Goal: Information Seeking & Learning: Learn about a topic

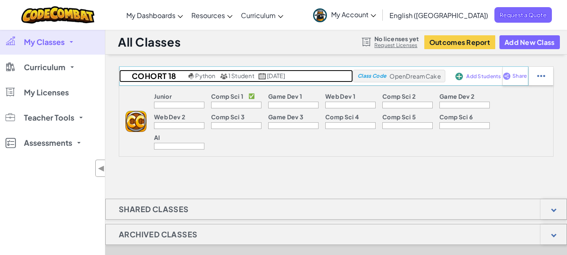
click at [229, 77] on span "1 Student" at bounding box center [241, 76] width 26 height 8
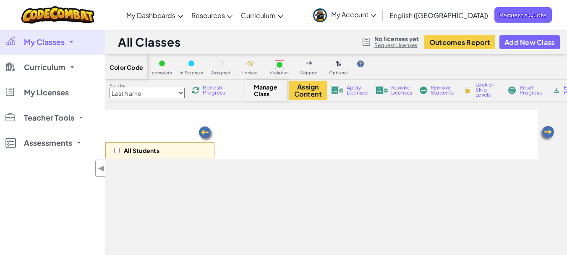
select select "560f1a9f22961295f9427742"
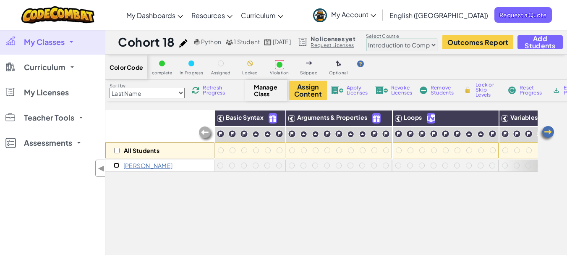
click at [115, 165] on input "checkbox" at bounding box center [116, 164] width 5 height 5
checkbox input "true"
click at [303, 87] on button "Assign Content" at bounding box center [308, 90] width 38 height 19
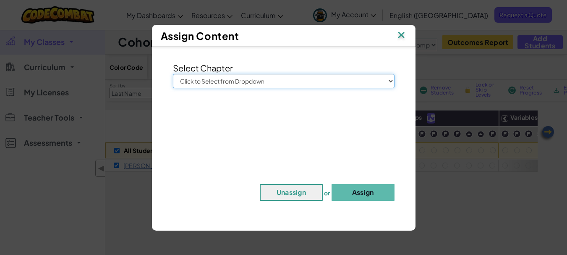
click at [387, 81] on select "Click to Select from Dropdown Junior Introduction to Computer Science Game Deve…" at bounding box center [284, 81] width 222 height 14
select select "Introduction to Computer Science"
click at [173, 74] on select "Click to Select from Dropdown Junior Introduction to Computer Science Game Deve…" at bounding box center [284, 81] width 222 height 14
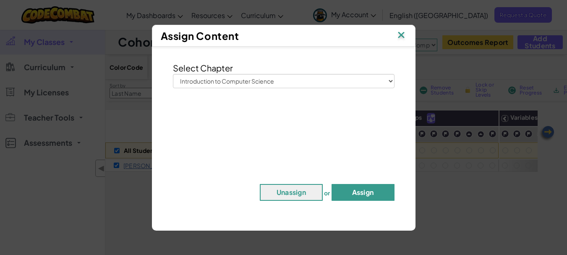
click at [361, 188] on button "Assign" at bounding box center [363, 192] width 63 height 17
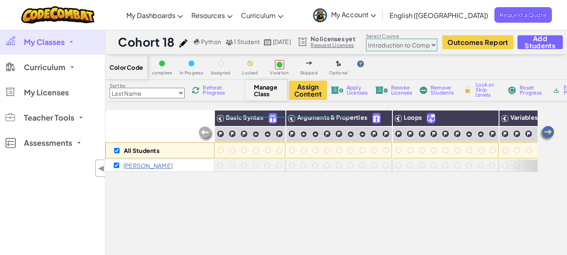
click at [238, 196] on div "All Students Basic Syntax Arguments & Properties Loops Variables [PERSON_NAME]" at bounding box center [321, 227] width 432 height 235
click at [191, 185] on div "All Students Basic Syntax Arguments & Properties Loops Variables [PERSON_NAME]" at bounding box center [321, 227] width 432 height 235
click at [550, 130] on img at bounding box center [547, 133] width 17 height 17
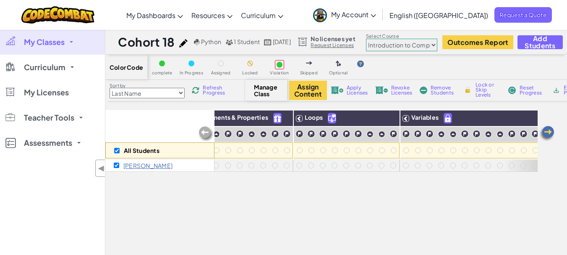
scroll to position [0, 133]
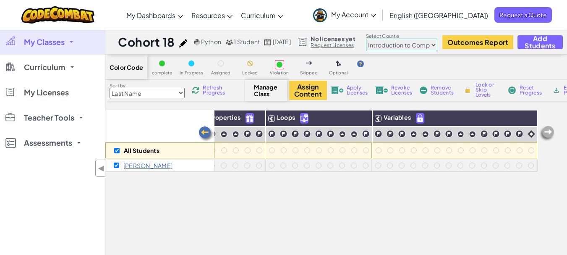
click at [204, 134] on img at bounding box center [206, 134] width 17 height 17
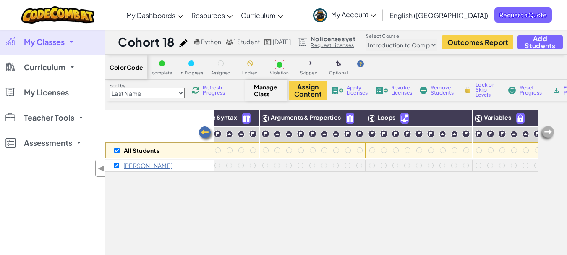
scroll to position [0, 0]
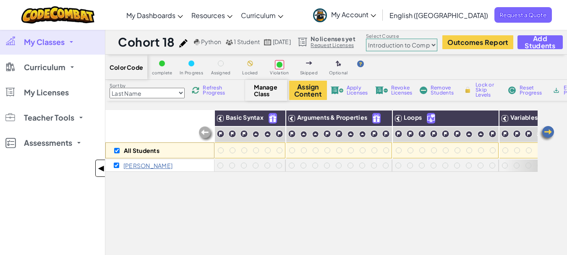
click at [103, 168] on span "◀" at bounding box center [101, 168] width 7 height 12
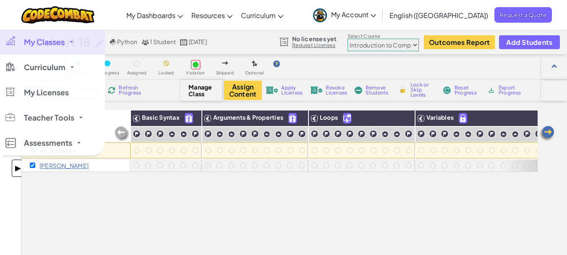
click at [18, 167] on span "▶" at bounding box center [17, 168] width 7 height 12
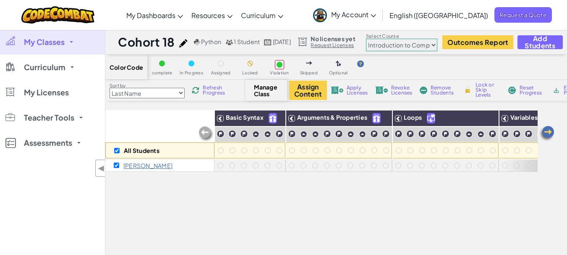
click at [180, 93] on select "Last Name first Name Progress (High to Low) Progress (Low to Hight)" at bounding box center [147, 93] width 75 height 10
click at [116, 155] on div "All Students" at bounding box center [159, 150] width 109 height 16
click at [116, 152] on input "checkbox" at bounding box center [116, 150] width 5 height 5
checkbox input "false"
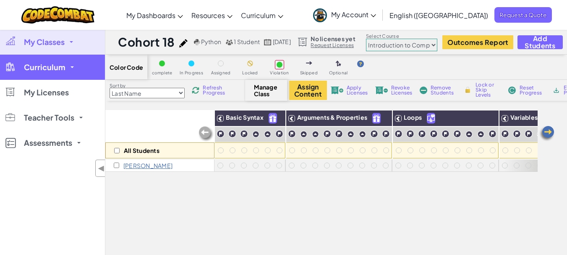
click at [64, 67] on span "Curriculum" at bounding box center [45, 67] width 42 height 8
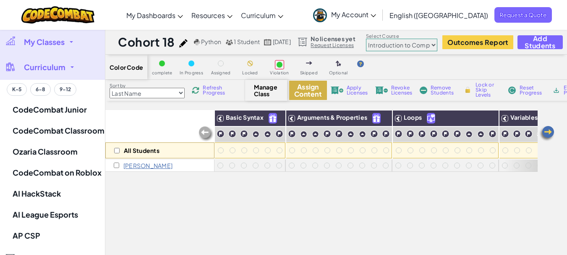
click at [313, 92] on button "Assign Content" at bounding box center [308, 90] width 38 height 19
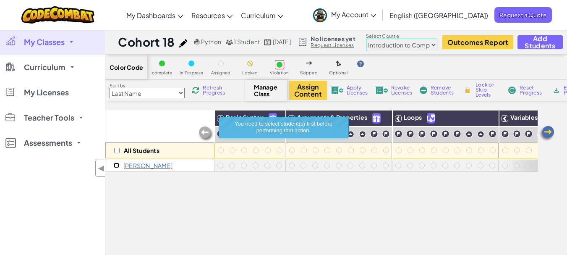
click at [117, 166] on input "checkbox" at bounding box center [116, 164] width 5 height 5
checkbox input "true"
click at [308, 94] on button "Assign Content" at bounding box center [308, 90] width 38 height 19
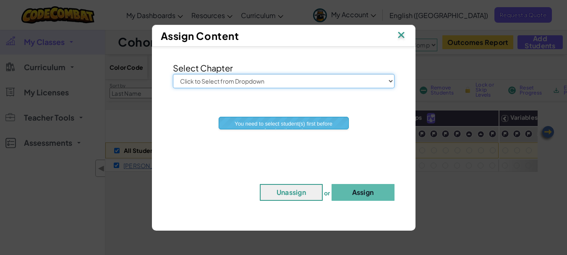
click at [324, 83] on select "Click to Select from Dropdown Junior Introduction to Computer Science Game Deve…" at bounding box center [284, 81] width 222 height 14
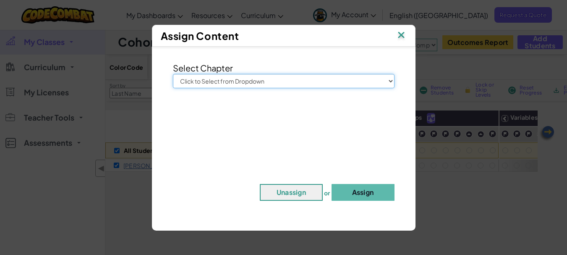
select select "Introduction to Computer Science"
click at [173, 74] on select "Click to Select from Dropdown Junior Introduction to Computer Science Game Deve…" at bounding box center [284, 81] width 222 height 14
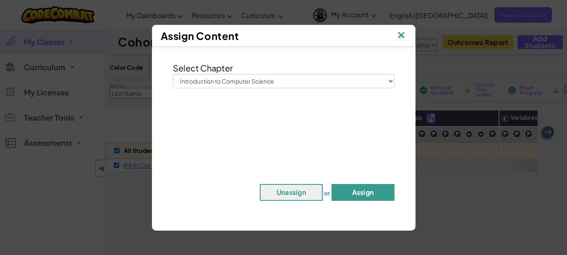
click at [363, 193] on button "Assign" at bounding box center [363, 192] width 63 height 17
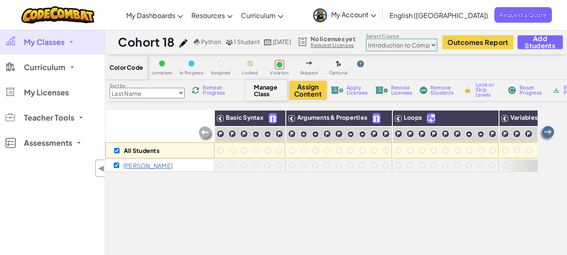
click at [437, 48] on select "Junior Introduction to Computer Science Game Development 1 Web Development 1 Co…" at bounding box center [401, 45] width 71 height 13
click at [316, 215] on div "All Students Basic Syntax Arguments & Properties Loops Variables [PERSON_NAME]" at bounding box center [321, 227] width 432 height 235
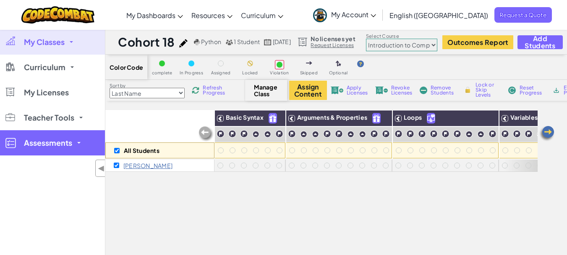
click at [77, 143] on link "Assessments" at bounding box center [52, 142] width 105 height 25
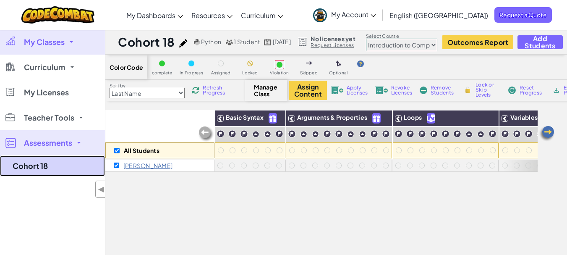
click at [39, 170] on link "Cohort 18" at bounding box center [52, 165] width 105 height 21
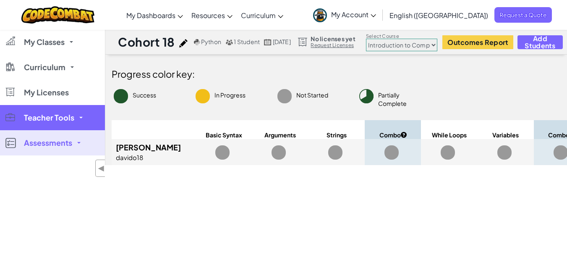
click at [80, 114] on link "Teacher Tools" at bounding box center [52, 117] width 105 height 25
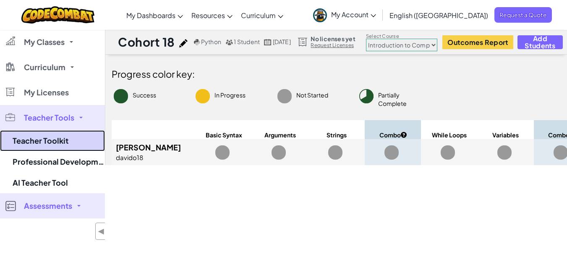
click at [58, 139] on link "Teacher Toolkit" at bounding box center [52, 140] width 105 height 21
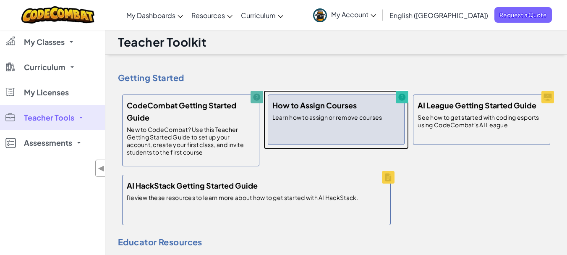
click at [291, 110] on h5 "How to Assign Courses" at bounding box center [314, 105] width 84 height 12
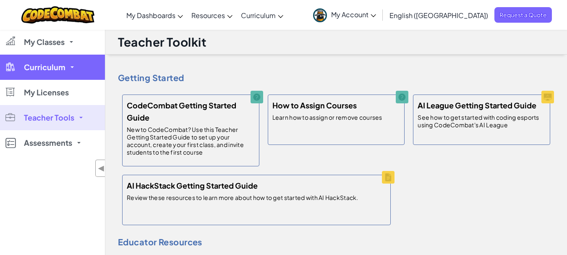
click at [71, 64] on link "Curriculum" at bounding box center [52, 67] width 105 height 25
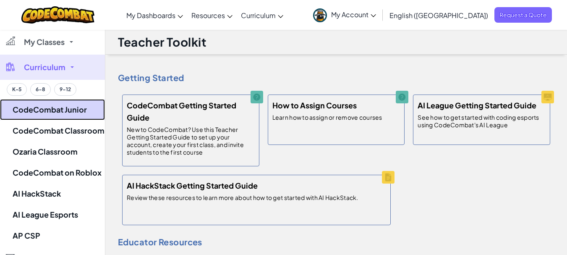
click at [64, 111] on link "CodeCombat Junior" at bounding box center [52, 109] width 105 height 21
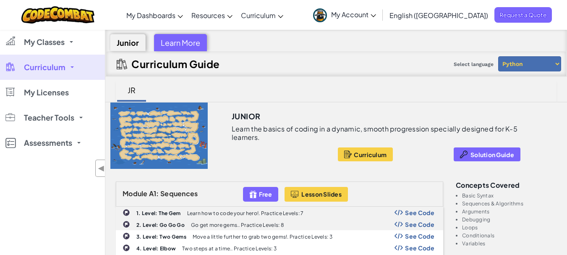
click at [62, 97] on link "My Licenses" at bounding box center [52, 92] width 105 height 25
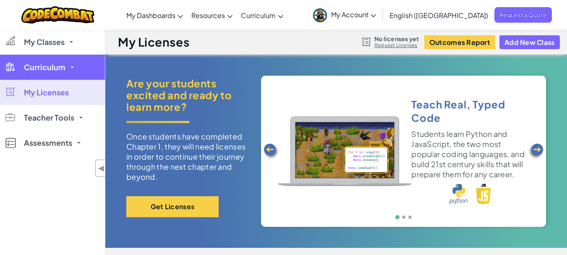
click at [61, 75] on link "Curriculum" at bounding box center [52, 67] width 105 height 25
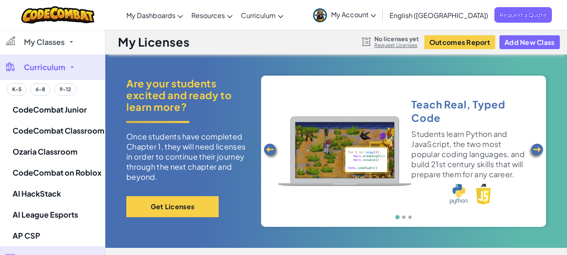
click at [64, 67] on span "Curriculum" at bounding box center [45, 67] width 42 height 8
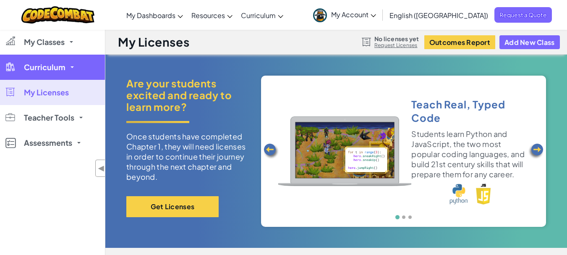
click at [68, 71] on link "Curriculum" at bounding box center [52, 67] width 105 height 25
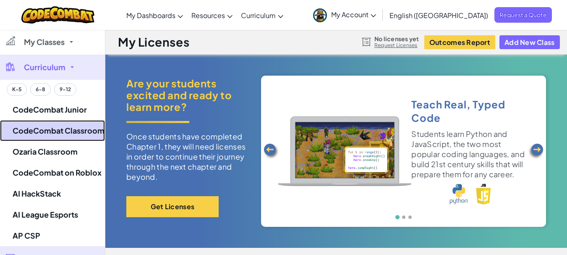
click at [82, 122] on link "CodeCombat Classroom" at bounding box center [52, 130] width 105 height 21
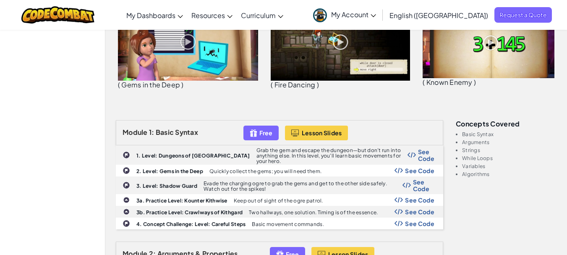
scroll to position [171, 0]
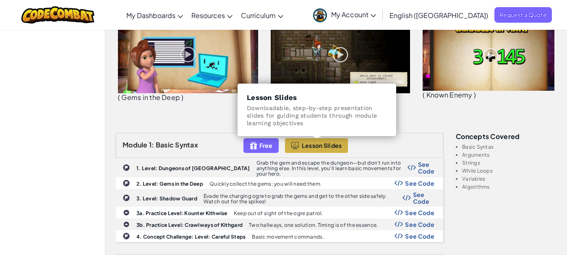
click at [317, 148] on span "Lesson Slides" at bounding box center [322, 145] width 40 height 7
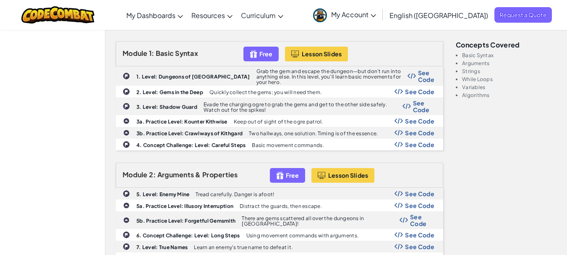
scroll to position [0, 0]
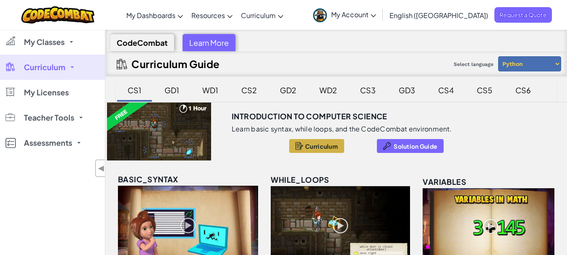
click at [314, 141] on button "Curriculum" at bounding box center [316, 146] width 55 height 14
